Goal: Task Accomplishment & Management: Use online tool/utility

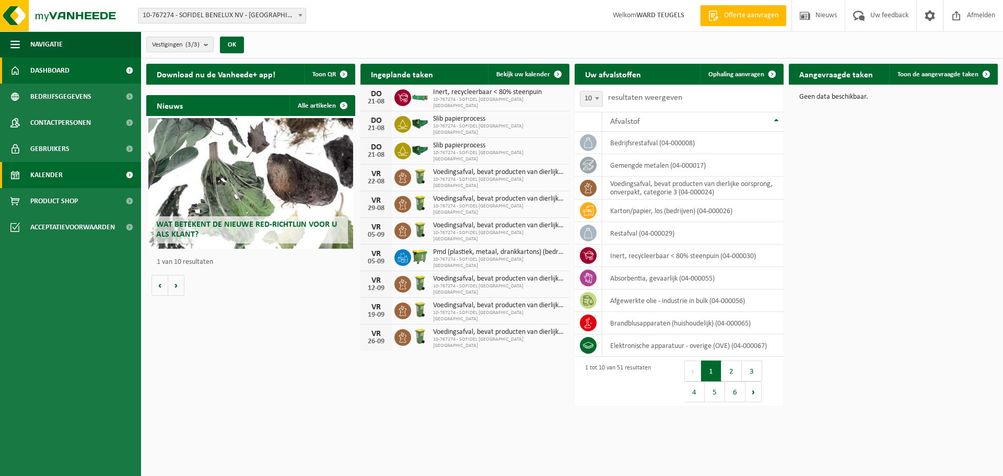
click at [33, 174] on span "Kalender" at bounding box center [46, 175] width 32 height 26
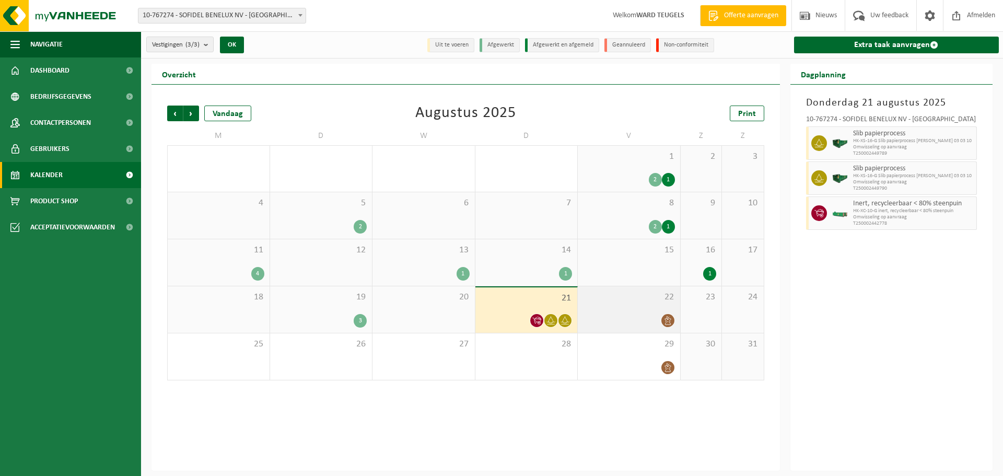
click at [597, 305] on div "22" at bounding box center [629, 309] width 102 height 46
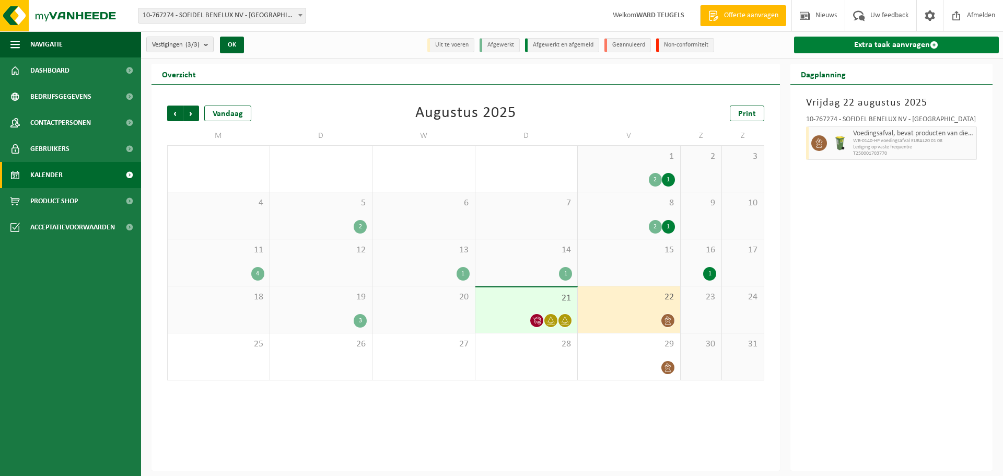
click at [858, 48] on link "Extra taak aanvragen" at bounding box center [896, 45] width 205 height 17
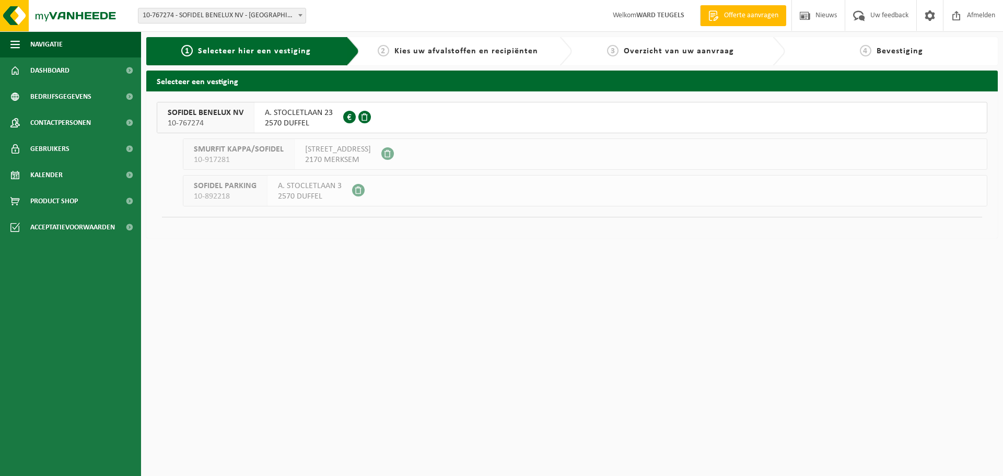
click at [221, 110] on span "SOFIDEL BENELUX NV" at bounding box center [206, 113] width 76 height 10
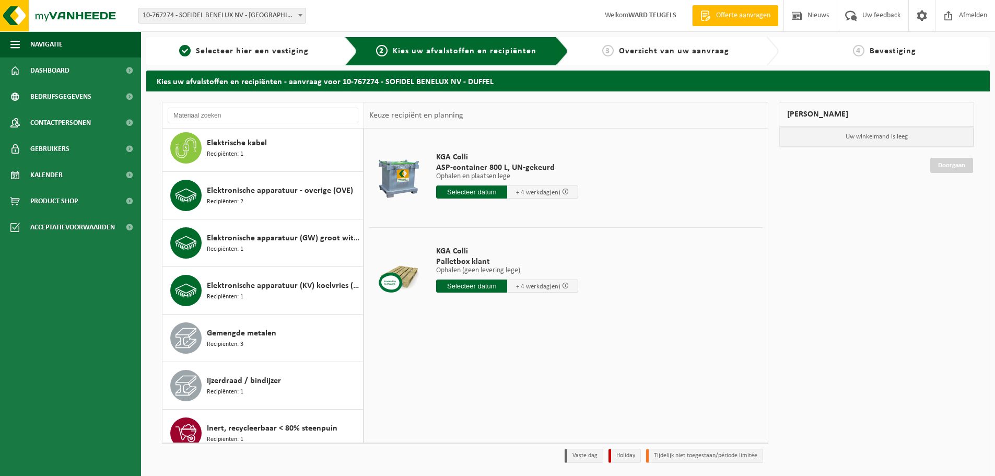
scroll to position [627, 0]
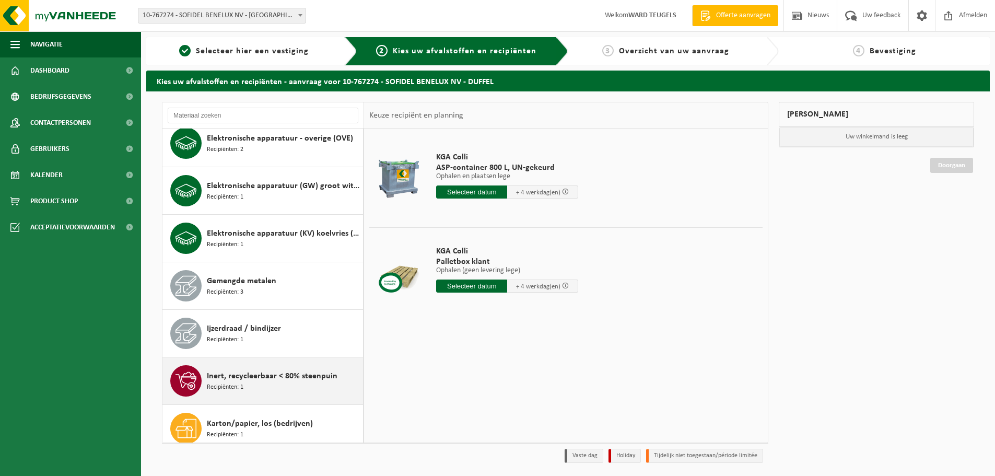
click at [262, 381] on span "Inert, recycleerbaar < 80% steenpuin" at bounding box center [272, 376] width 131 height 13
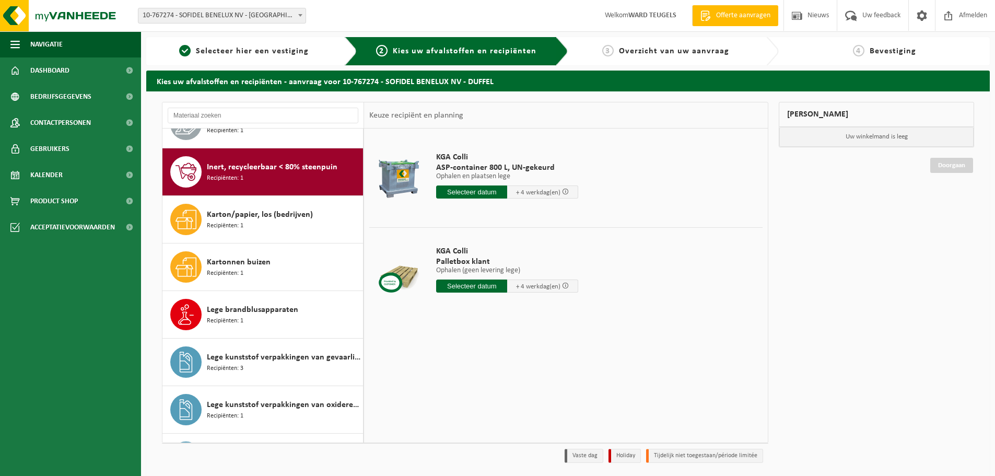
scroll to position [856, 0]
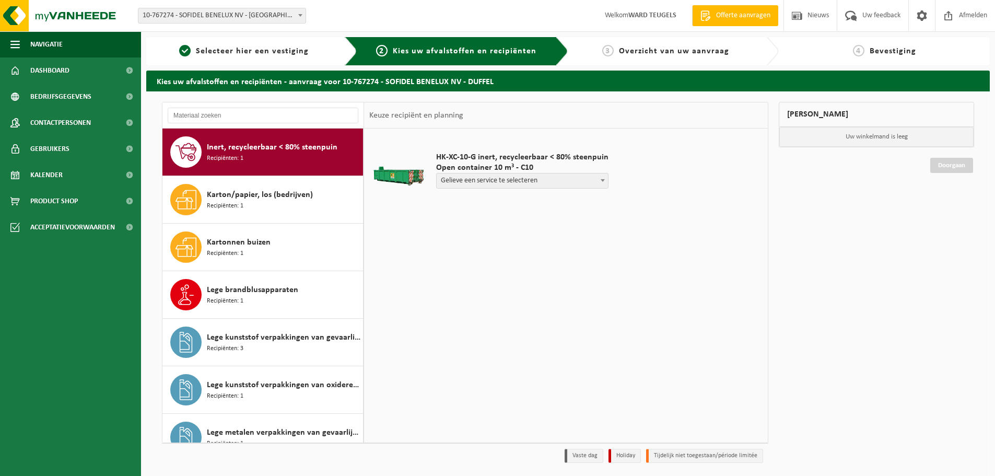
click at [590, 184] on span "Gelieve een service te selecteren" at bounding box center [522, 180] width 171 height 15
select select "P2PL-VEL-096130_HK-XC-10-GN-00_04-000030_72"
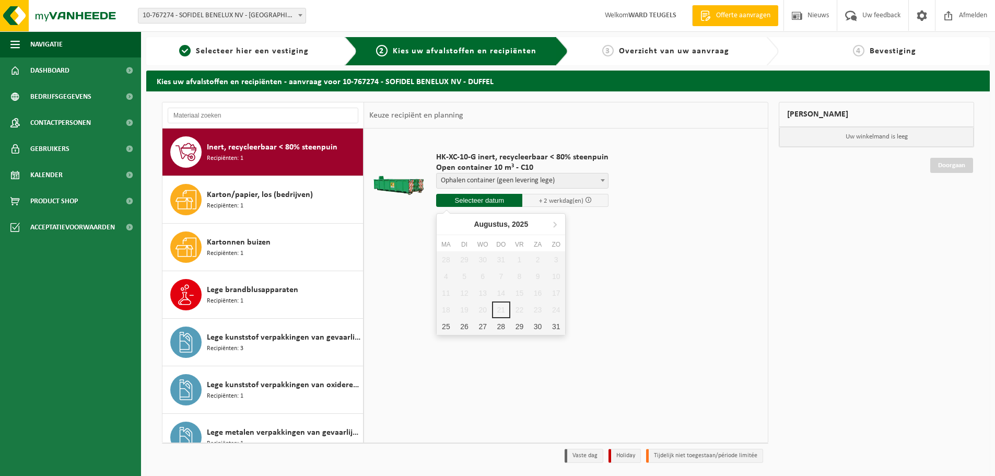
click at [493, 200] on input "text" at bounding box center [479, 200] width 86 height 13
click at [446, 324] on div "25" at bounding box center [446, 326] width 18 height 17
type input "Van 2025-08-25"
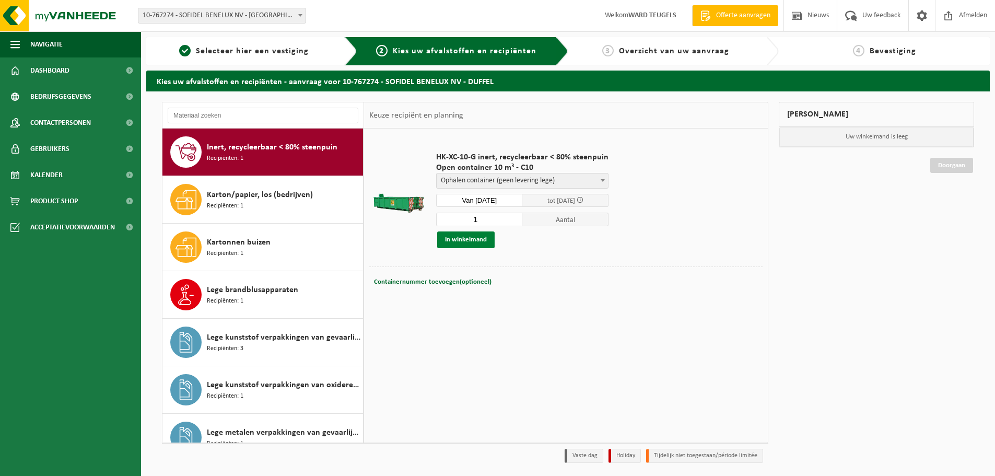
click at [472, 241] on button "In winkelmand" at bounding box center [465, 239] width 57 height 17
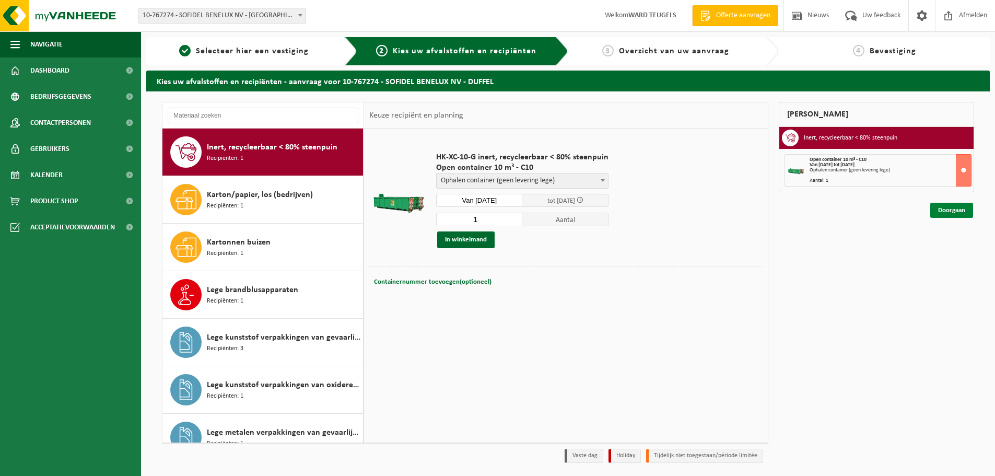
click at [951, 209] on link "Doorgaan" at bounding box center [951, 210] width 43 height 15
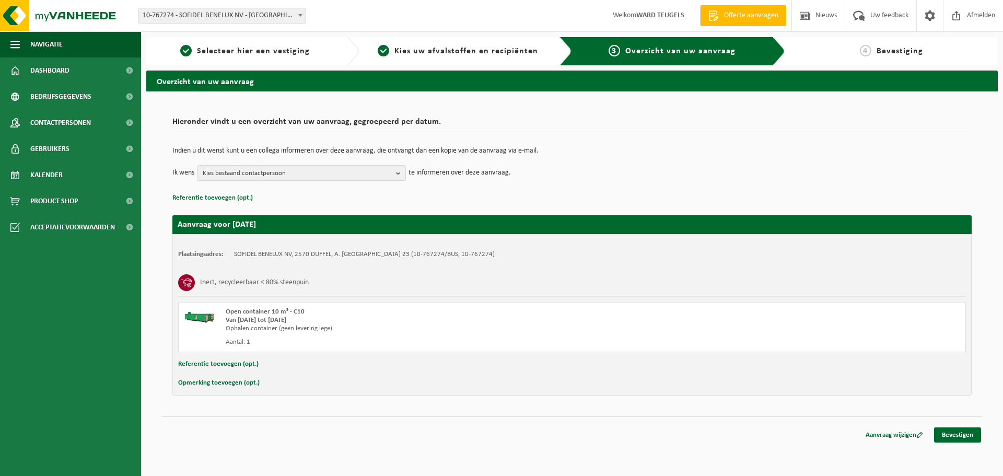
click at [227, 364] on button "Referentie toevoegen (opt.)" at bounding box center [218, 364] width 80 height 14
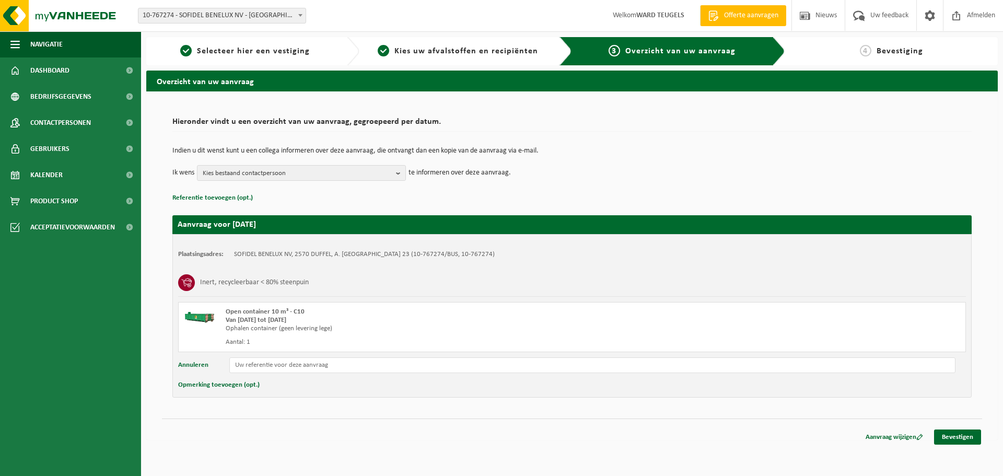
click at [241, 383] on button "Opmerking toevoegen (opt.)" at bounding box center [218, 385] width 81 height 14
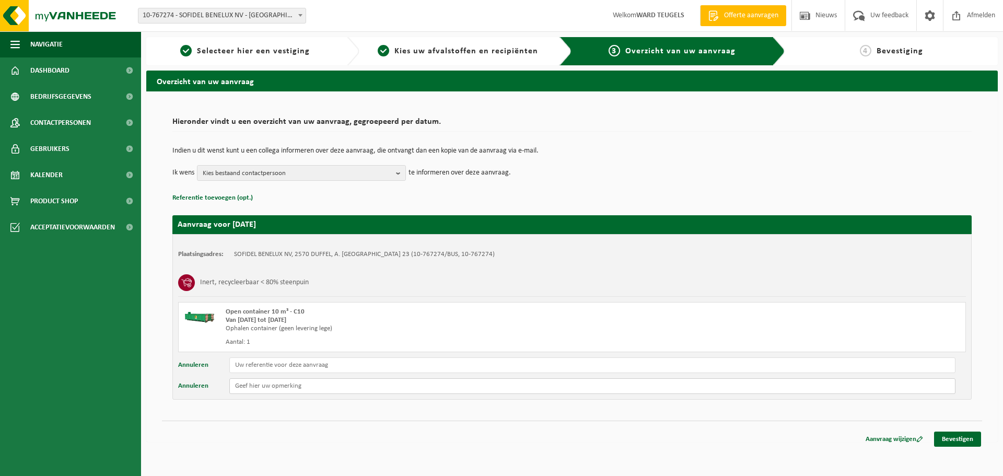
click at [244, 385] on input "text" at bounding box center [592, 386] width 726 height 16
type input "Vuurvaste stenen"
click at [948, 441] on link "Bevestigen" at bounding box center [957, 439] width 47 height 15
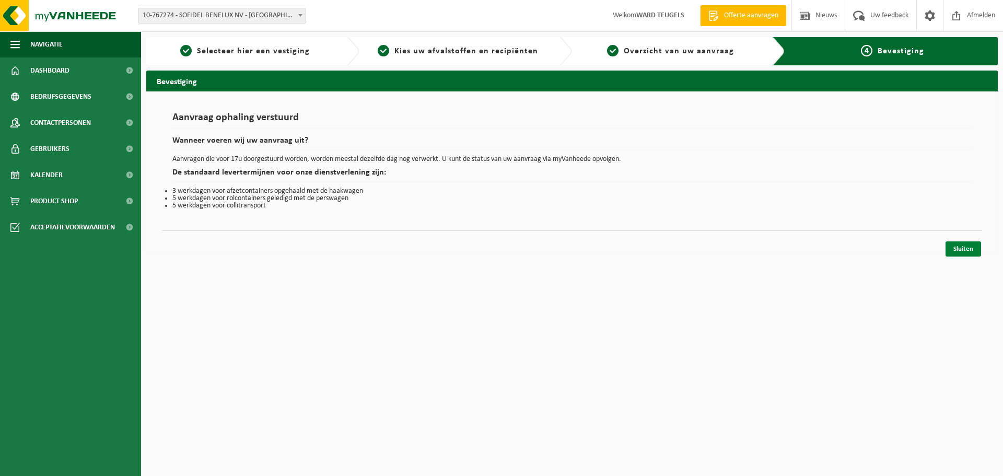
click at [968, 248] on link "Sluiten" at bounding box center [964, 248] width 36 height 15
